Goal: Navigation & Orientation: Find specific page/section

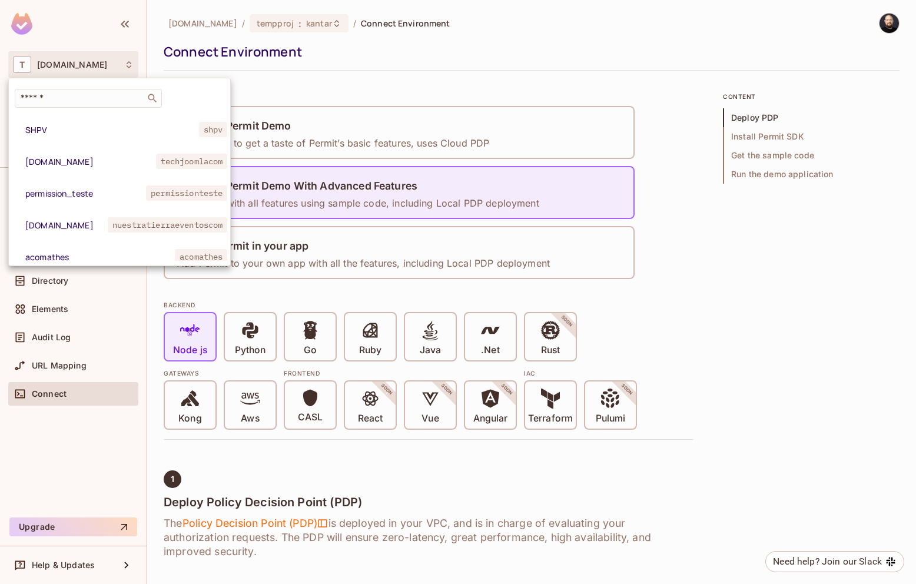
scroll to position [418, 0]
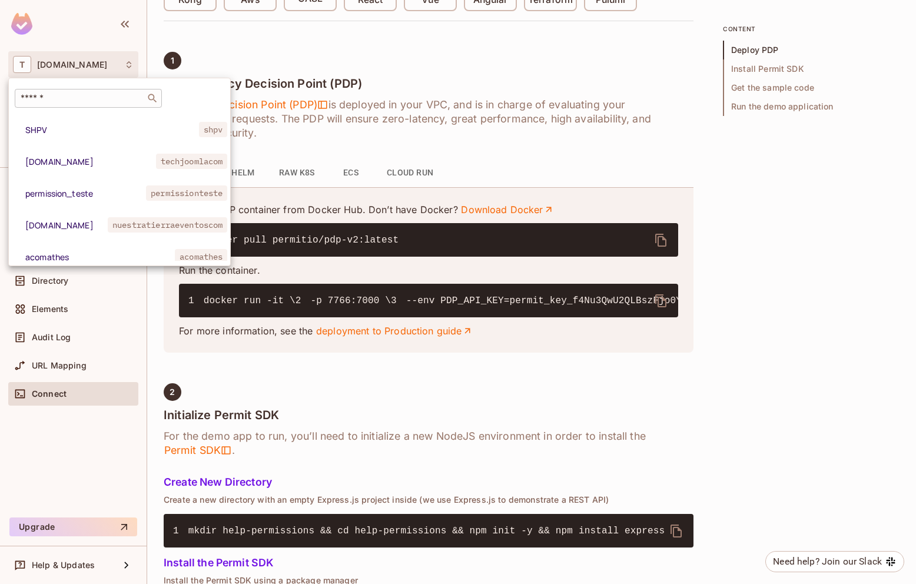
click at [89, 102] on input "text" at bounding box center [80, 98] width 124 height 12
type input "******"
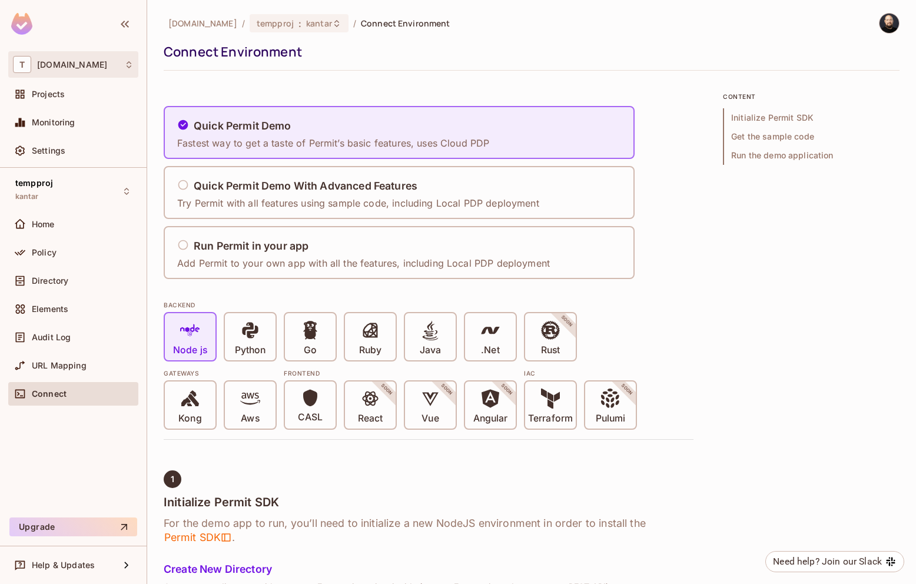
click at [86, 74] on div "T tk-permit.io" at bounding box center [73, 64] width 130 height 26
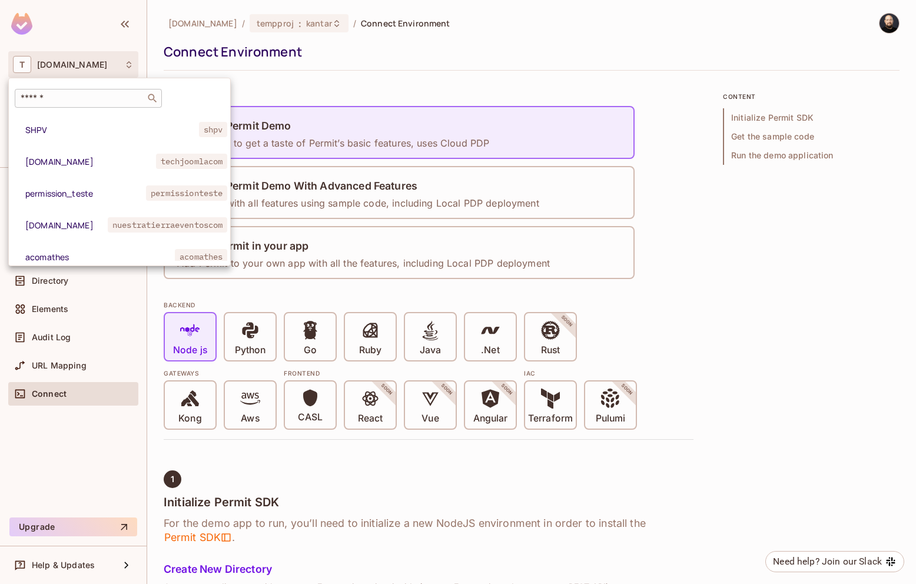
click at [89, 98] on input "text" at bounding box center [80, 98] width 124 height 12
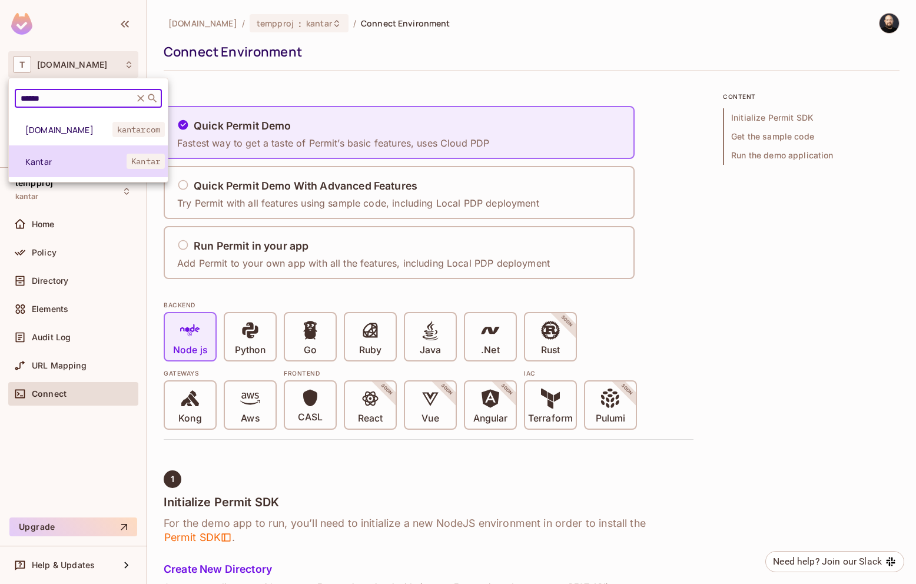
type input "******"
click at [69, 157] on span "Kantar" at bounding box center [75, 161] width 101 height 11
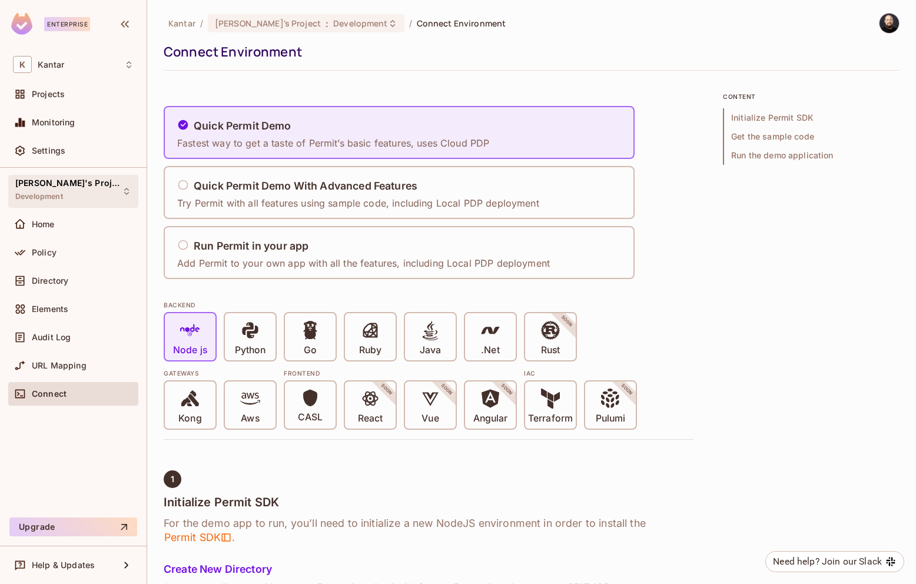
click at [125, 190] on icon at bounding box center [126, 191] width 5 height 7
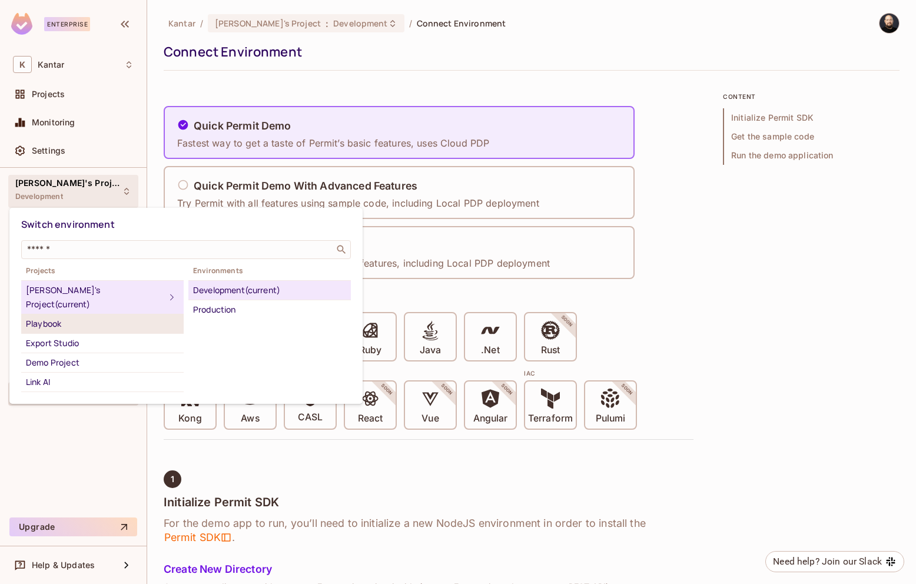
scroll to position [77, 0]
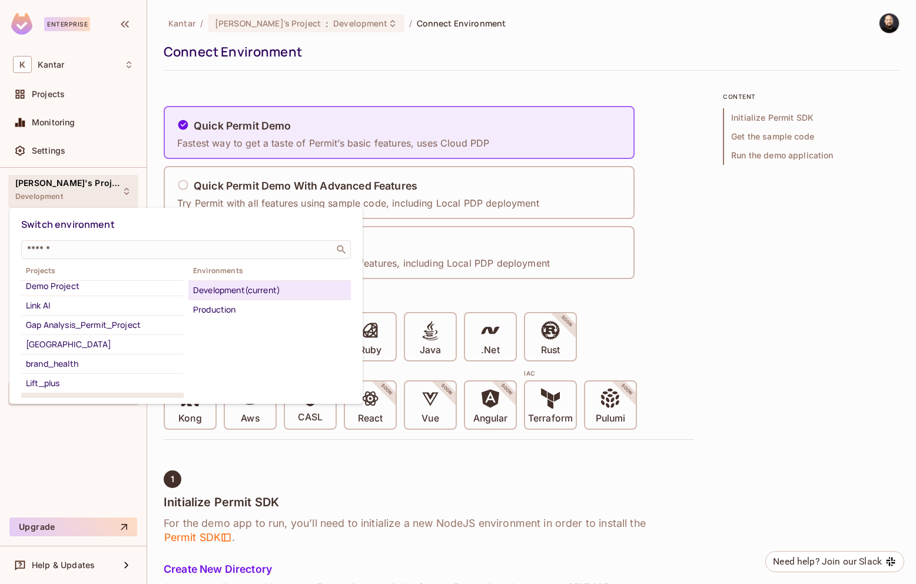
click at [74, 396] on div "Default Project" at bounding box center [102, 403] width 153 height 14
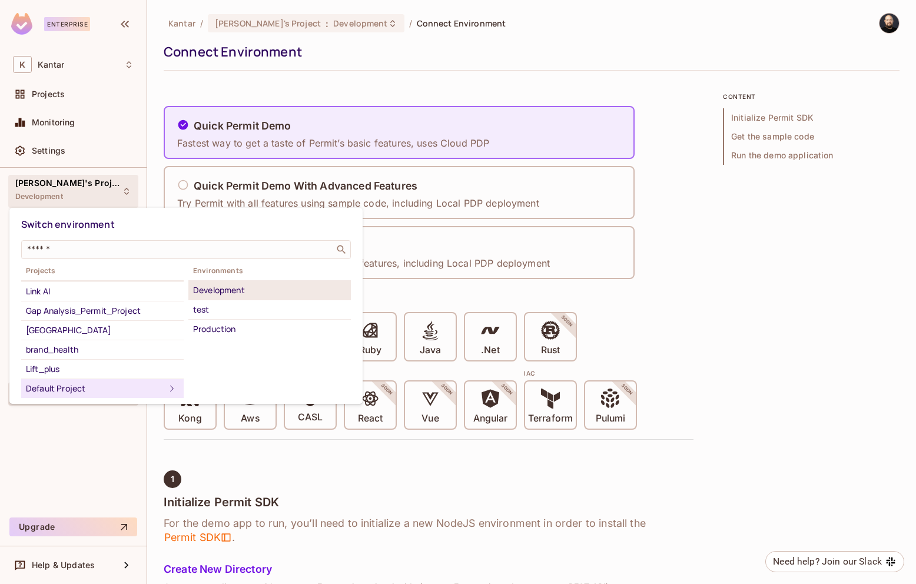
click at [234, 293] on div "Development" at bounding box center [269, 290] width 153 height 14
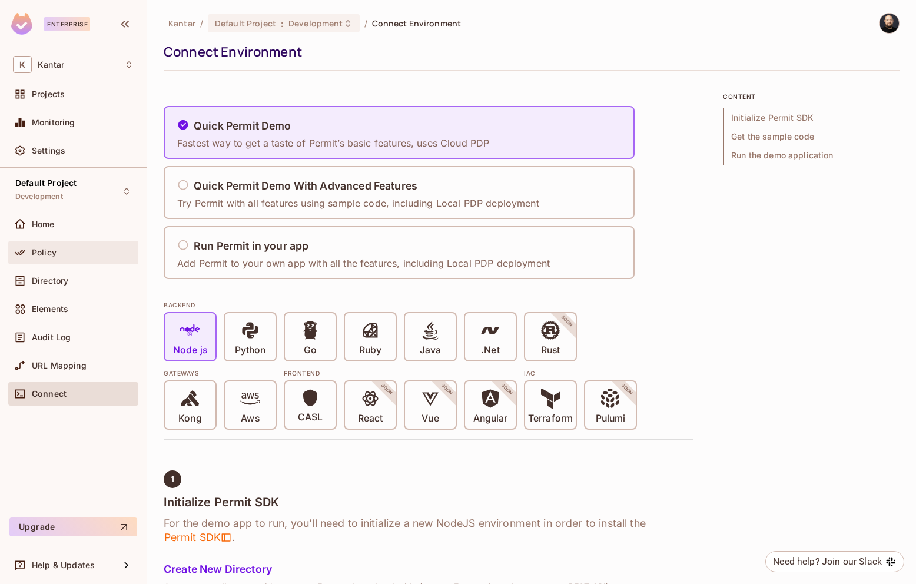
click at [68, 257] on div "Policy" at bounding box center [83, 252] width 102 height 9
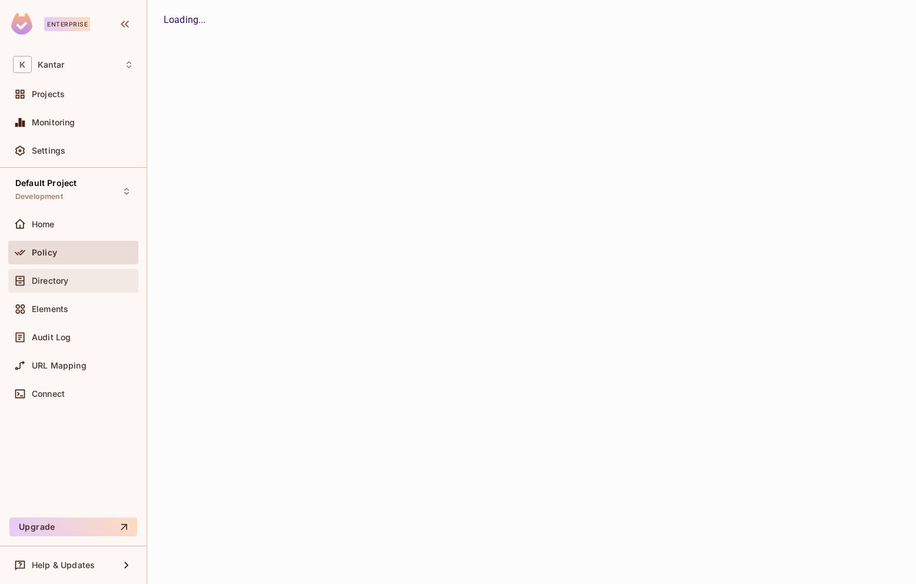
click at [64, 277] on span "Directory" at bounding box center [50, 280] width 36 height 9
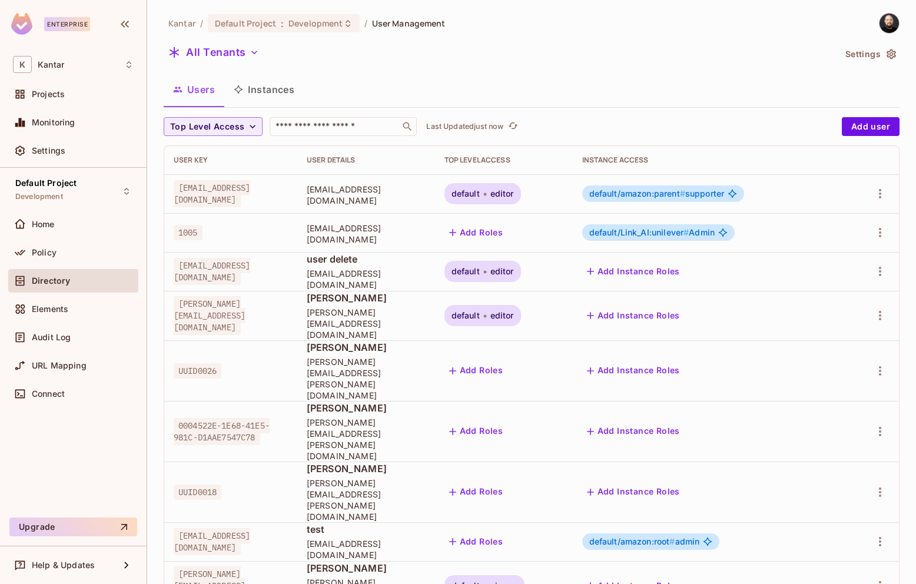
click at [281, 93] on button "Instances" at bounding box center [263, 89] width 79 height 29
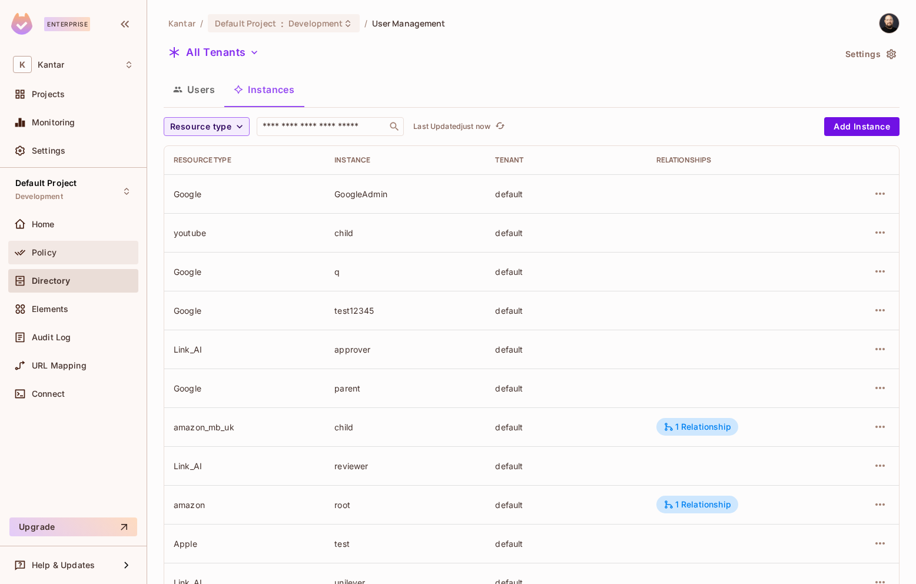
click at [84, 261] on div "Policy" at bounding box center [73, 253] width 130 height 24
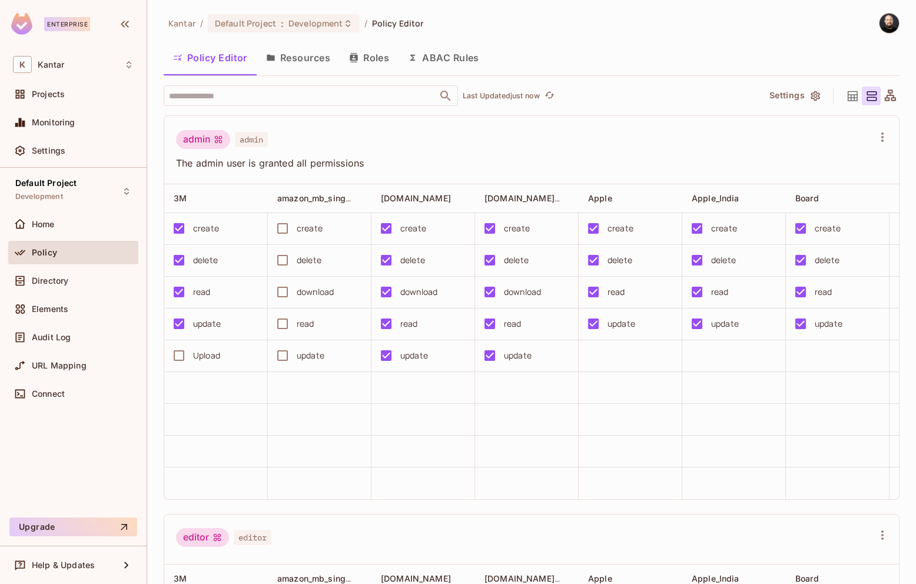
click at [374, 57] on button "Roles" at bounding box center [369, 57] width 59 height 29
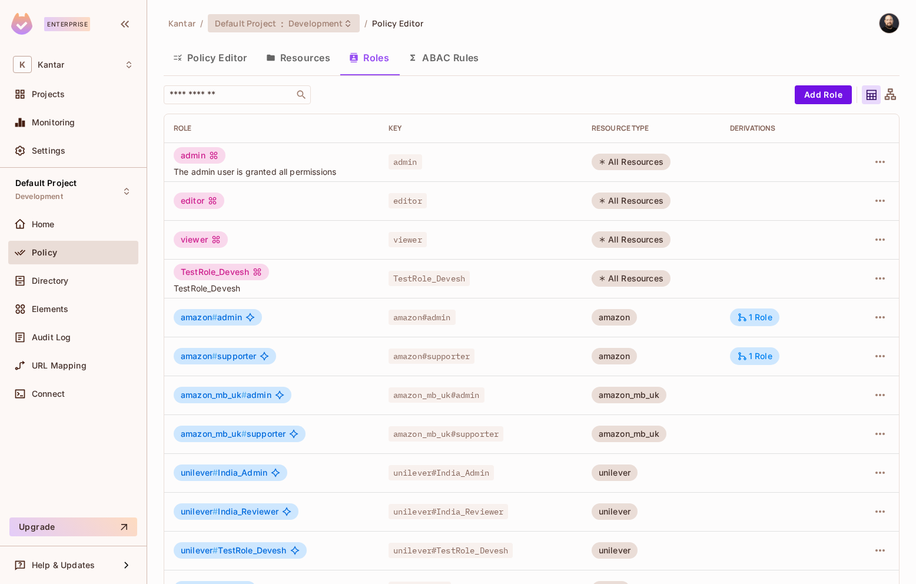
click at [337, 21] on span "Development" at bounding box center [315, 23] width 54 height 11
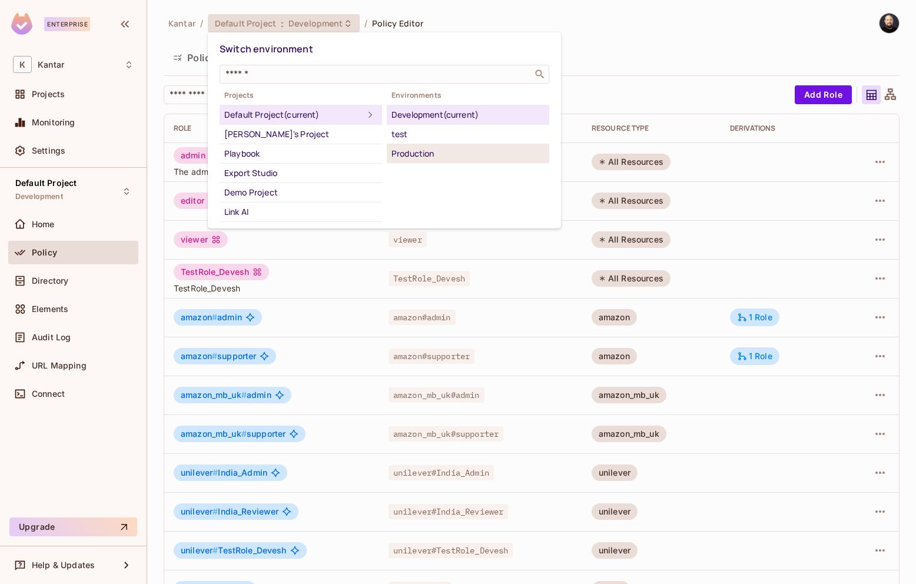
click at [413, 152] on div "Production" at bounding box center [467, 154] width 153 height 14
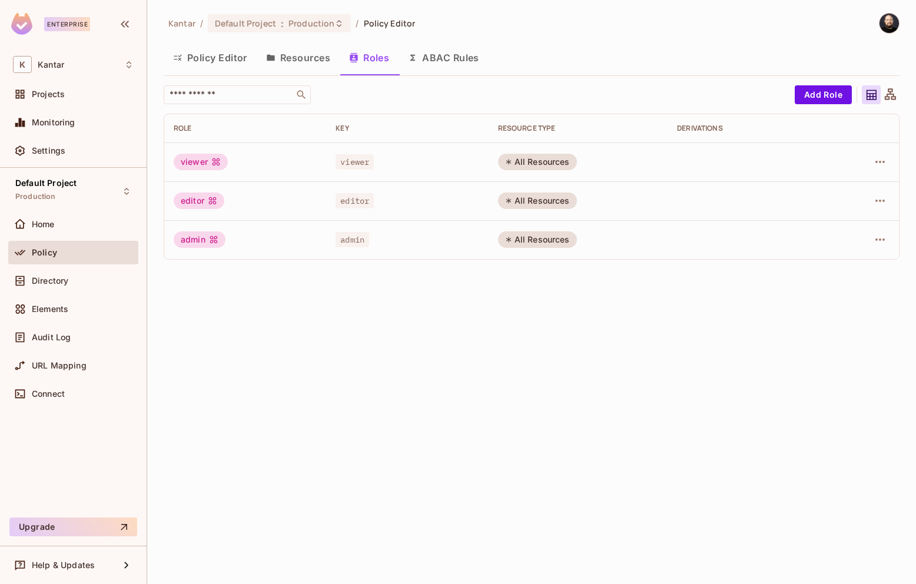
click at [330, 6] on div "Kantar / Default Project : Production / Policy Editor Policy Editor Resources R…" at bounding box center [531, 292] width 769 height 584
click at [330, 13] on div "Kantar / Default Project : Production / Policy Editor" at bounding box center [289, 23] width 251 height 21
click at [330, 20] on span "Production" at bounding box center [311, 23] width 46 height 11
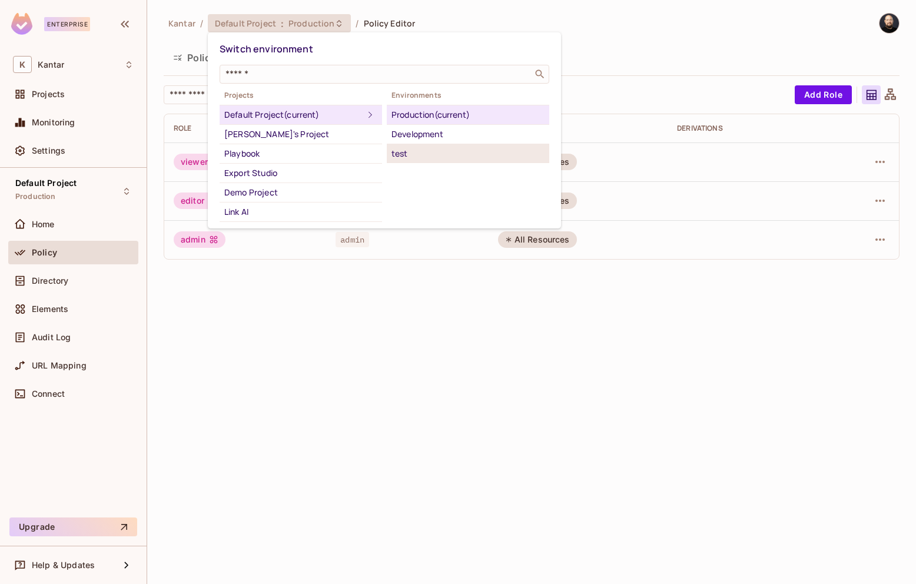
click at [427, 153] on div "test" at bounding box center [467, 154] width 153 height 14
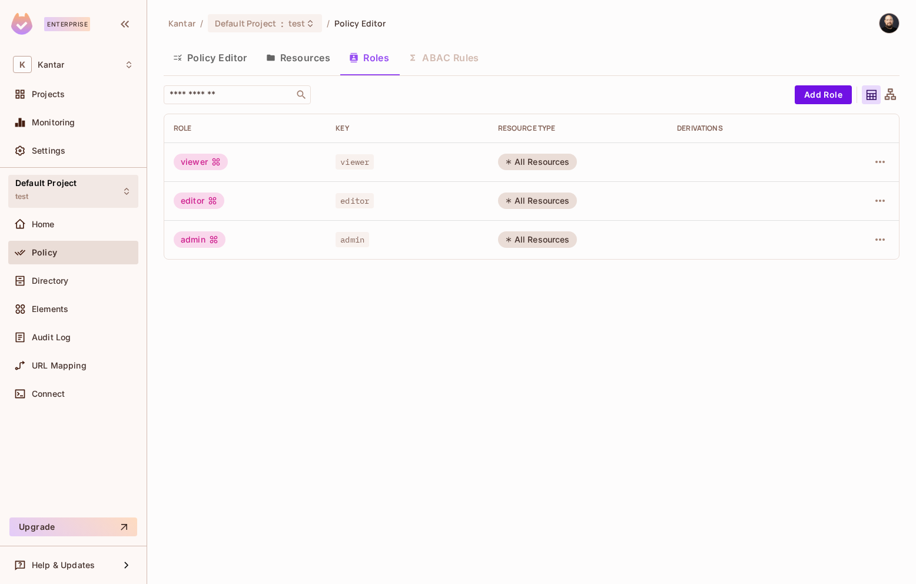
click at [85, 198] on div "Default Project test" at bounding box center [73, 191] width 130 height 32
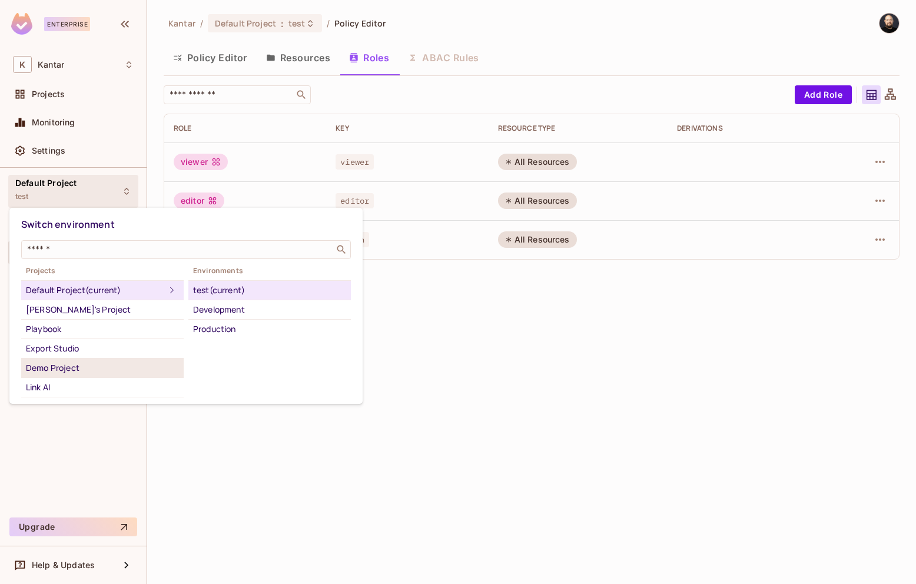
click at [95, 366] on div "Demo Project" at bounding box center [102, 368] width 153 height 14
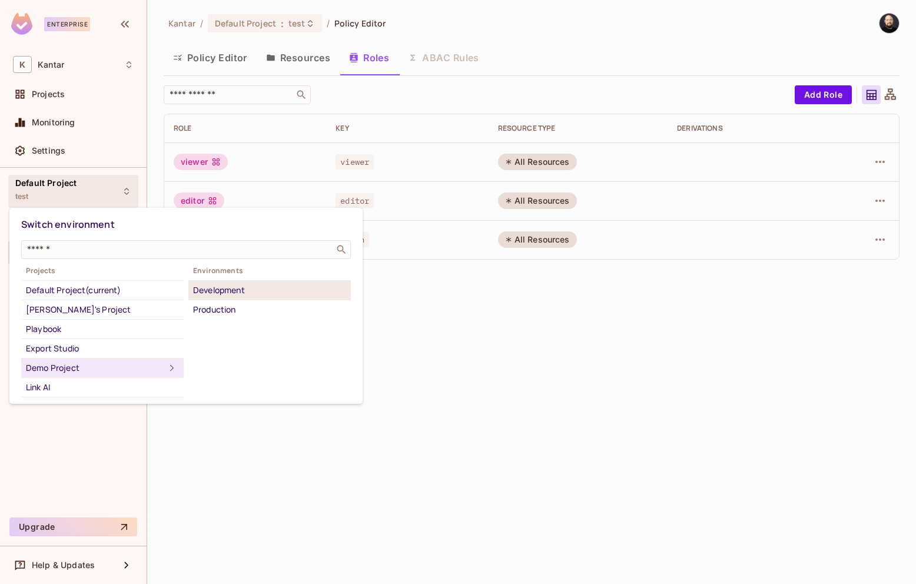
click at [243, 291] on div "Development" at bounding box center [269, 290] width 153 height 14
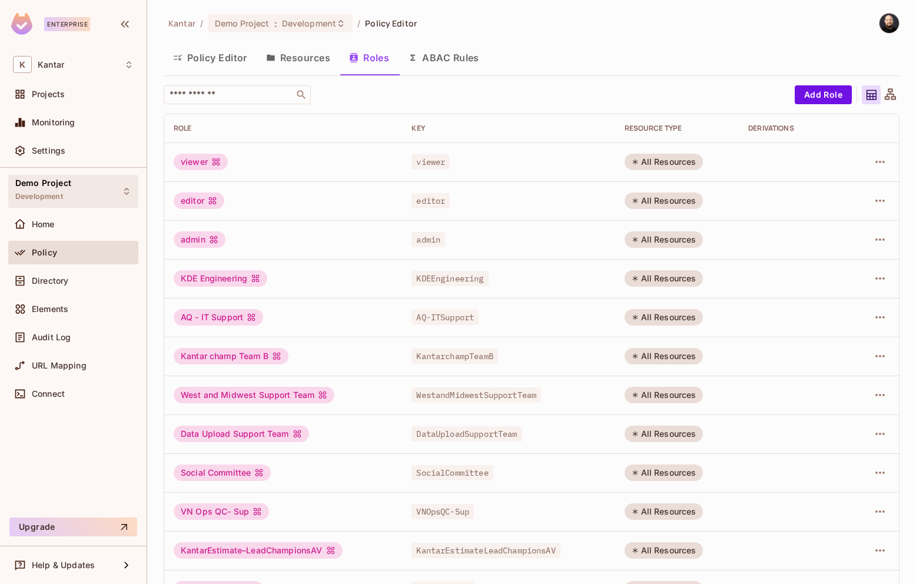
click at [82, 196] on div "Demo Project Development" at bounding box center [73, 191] width 130 height 32
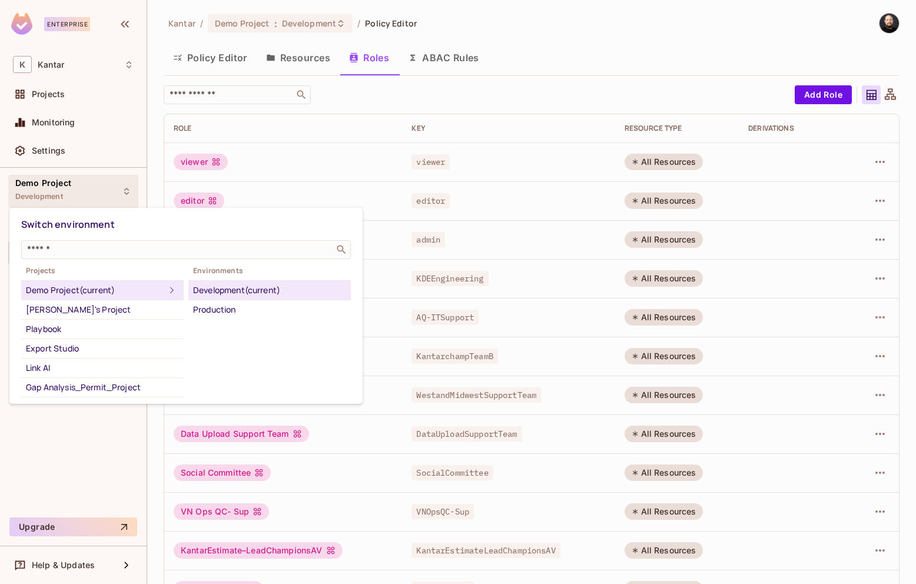
click at [550, 100] on div at bounding box center [458, 292] width 916 height 584
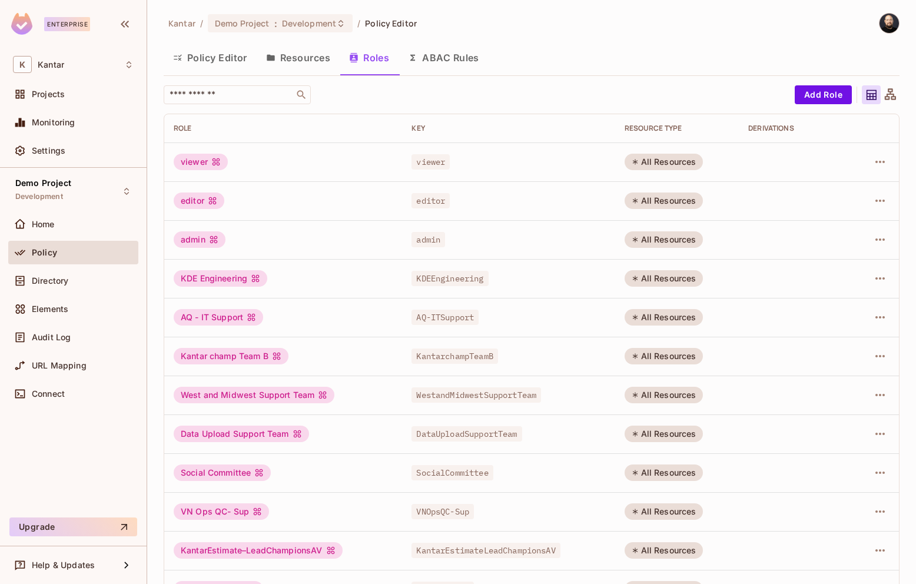
scroll to position [190, 0]
